Goal: Task Accomplishment & Management: Manage account settings

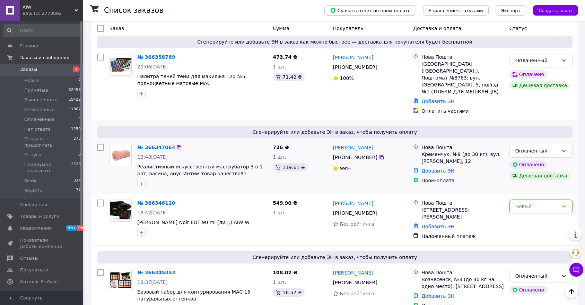
scroll to position [346, 0]
click at [513, 199] on div "Новый" at bounding box center [540, 206] width 63 height 14
click at [516, 185] on li "Принят" at bounding box center [540, 187] width 62 height 12
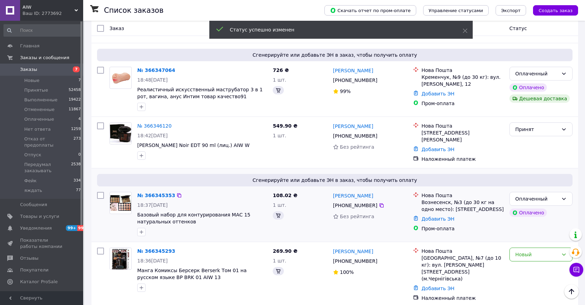
scroll to position [462, 0]
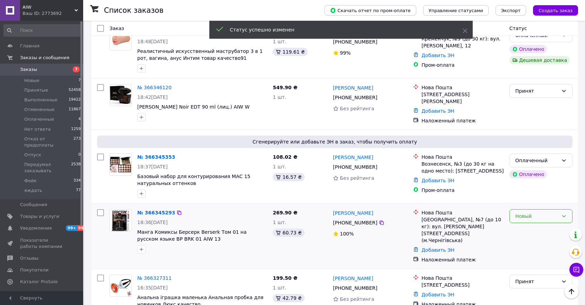
click at [524, 213] on div "Новый" at bounding box center [536, 217] width 43 height 8
click at [522, 197] on li "Принят" at bounding box center [540, 197] width 62 height 12
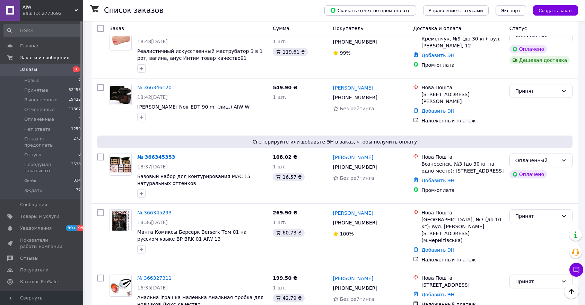
drag, startPoint x: 36, startPoint y: 81, endPoint x: 337, endPoint y: 5, distance: 310.5
click at [36, 81] on span "Новые" at bounding box center [31, 81] width 15 height 6
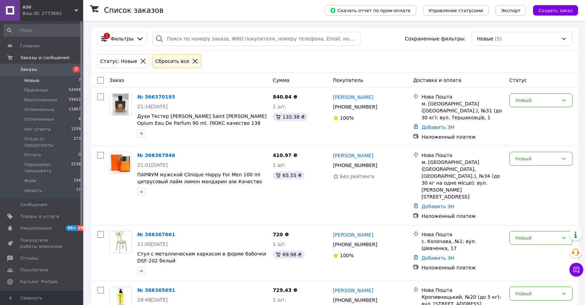
click at [40, 214] on span "Товары и услуги" at bounding box center [39, 217] width 39 height 6
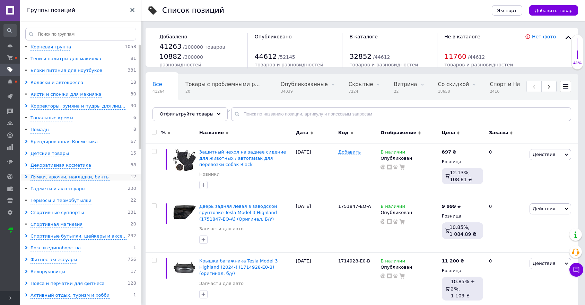
click at [25, 177] on icon at bounding box center [26, 176] width 3 height 3
